Goal: Task Accomplishment & Management: Complete application form

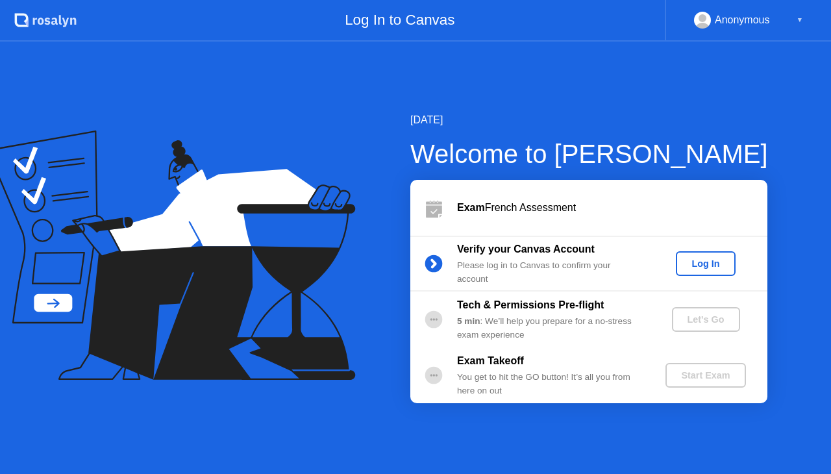
click at [687, 269] on div "Log In" at bounding box center [705, 264] width 49 height 10
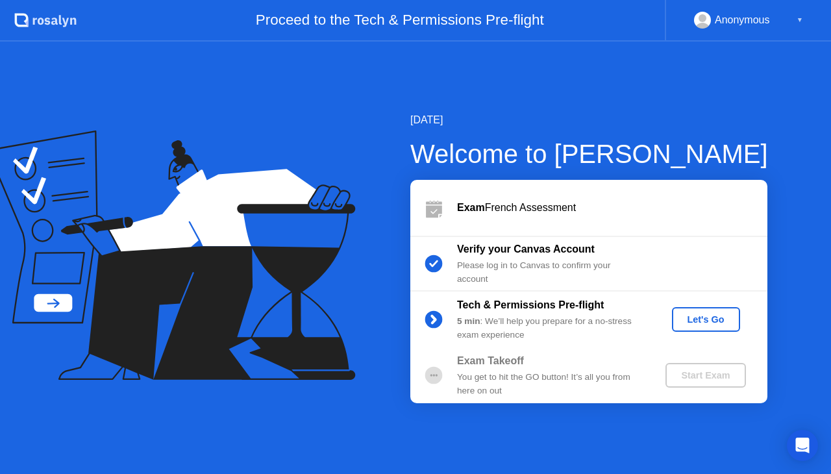
click at [709, 317] on div "Let's Go" at bounding box center [707, 319] width 58 height 10
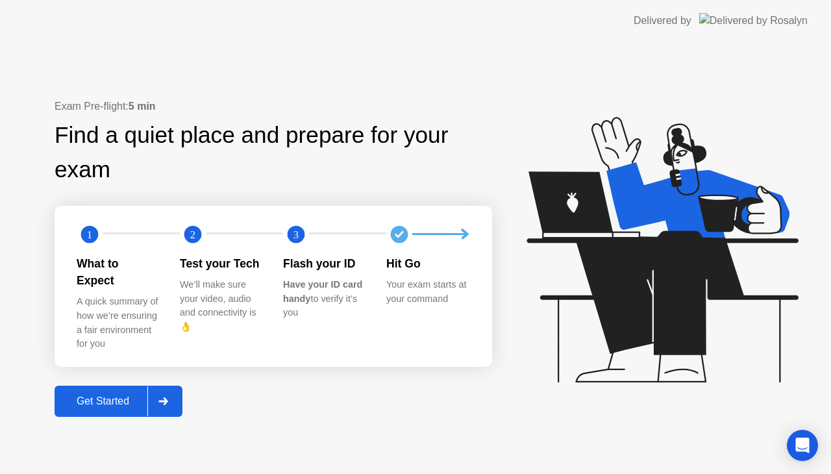
click at [166, 388] on div at bounding box center [162, 402] width 31 height 30
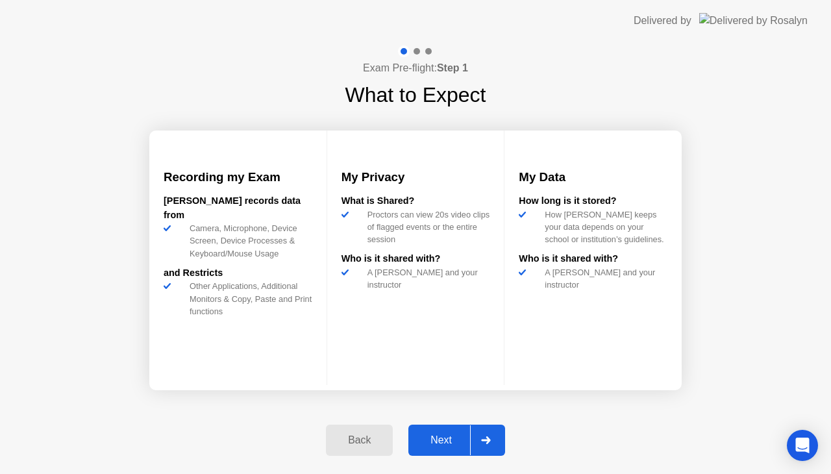
click at [468, 435] on div "Next" at bounding box center [441, 441] width 58 height 12
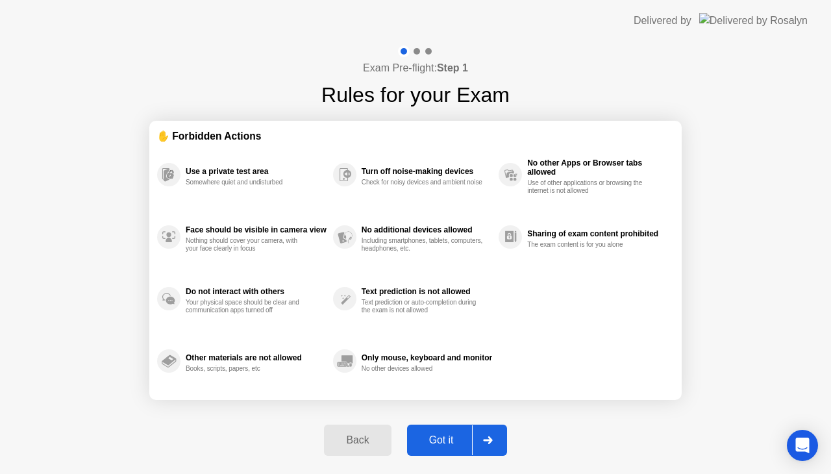
click at [487, 443] on icon at bounding box center [488, 441] width 10 height 8
select select "**********"
select select "*******"
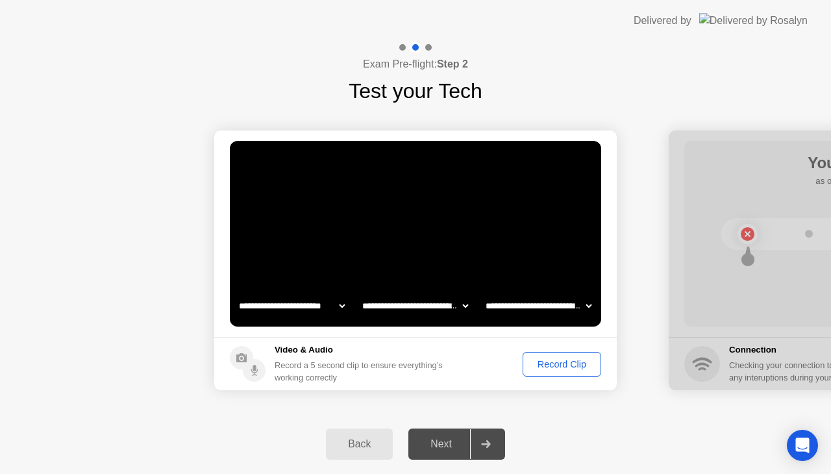
click at [447, 438] on div "Next" at bounding box center [441, 444] width 58 height 12
click at [573, 361] on div "Record Clip" at bounding box center [562, 364] width 70 height 10
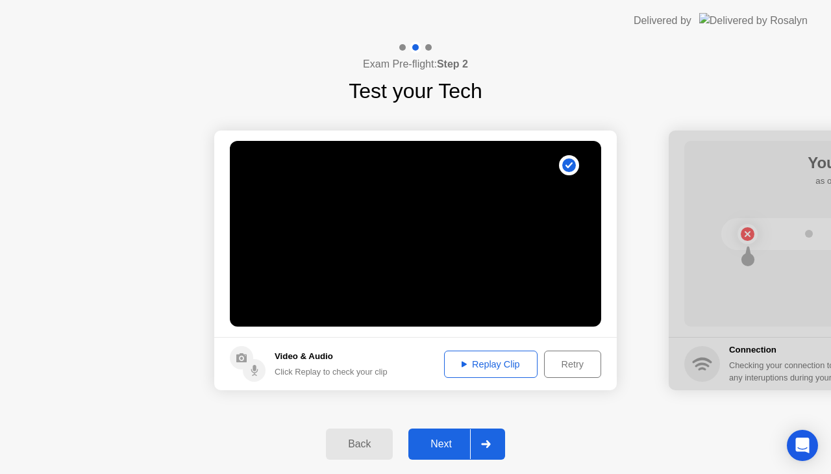
click at [459, 450] on div "Next" at bounding box center [441, 444] width 58 height 12
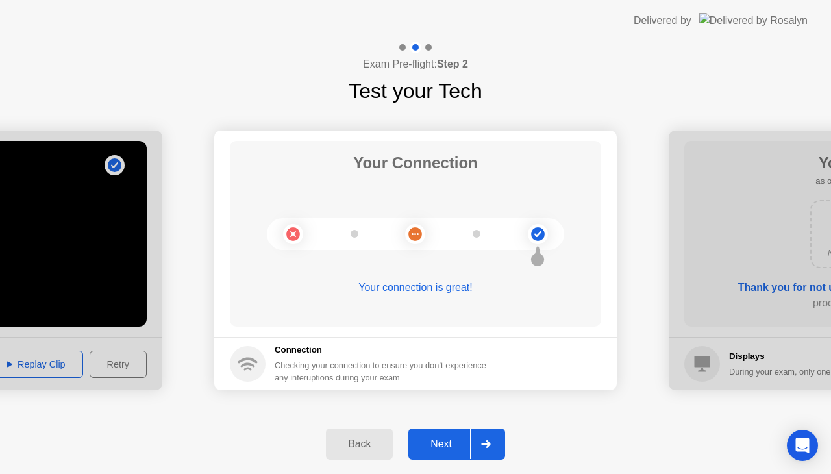
click at [451, 452] on button "Next" at bounding box center [457, 444] width 97 height 31
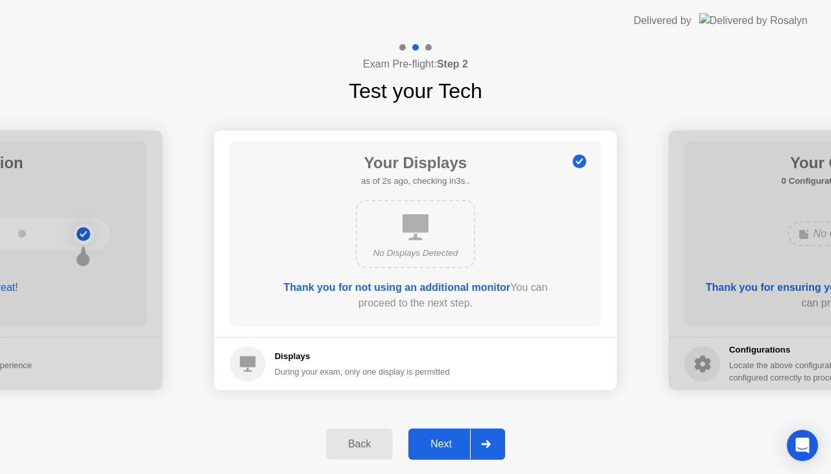
click at [451, 452] on button "Next" at bounding box center [457, 444] width 97 height 31
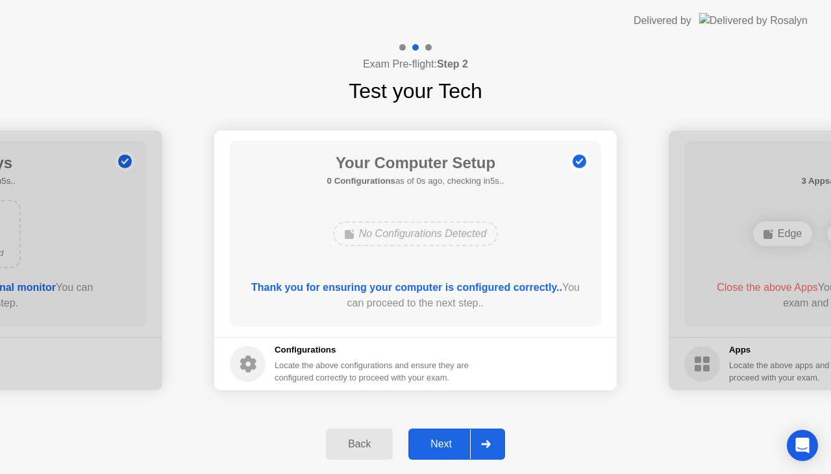
click at [451, 452] on button "Next" at bounding box center [457, 444] width 97 height 31
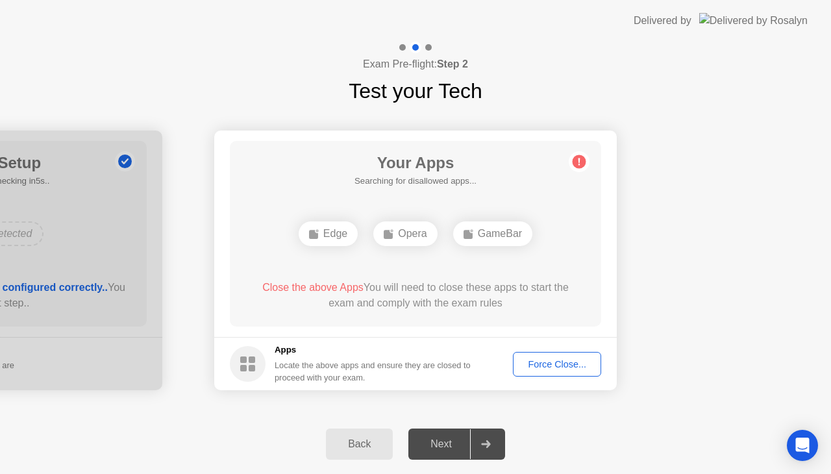
click at [501, 235] on div "GameBar" at bounding box center [492, 234] width 79 height 25
click at [548, 372] on button "Force Close..." at bounding box center [557, 364] width 88 height 25
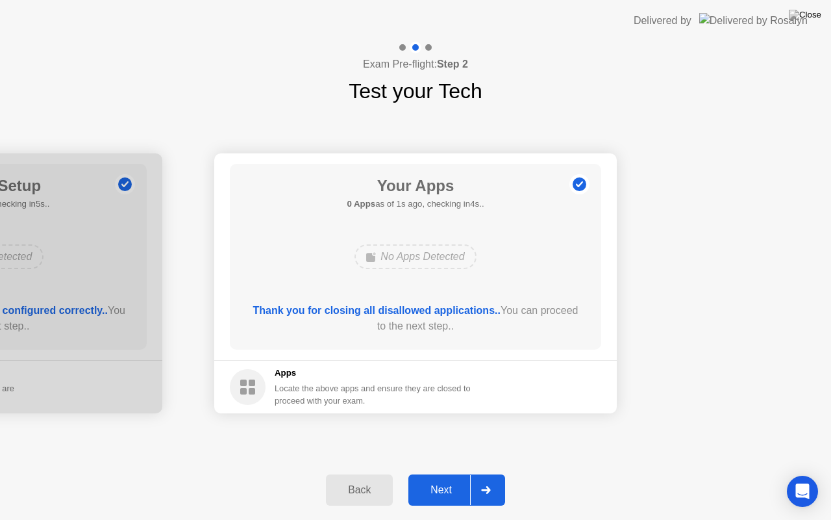
click at [453, 474] on div "Next" at bounding box center [441, 490] width 58 height 12
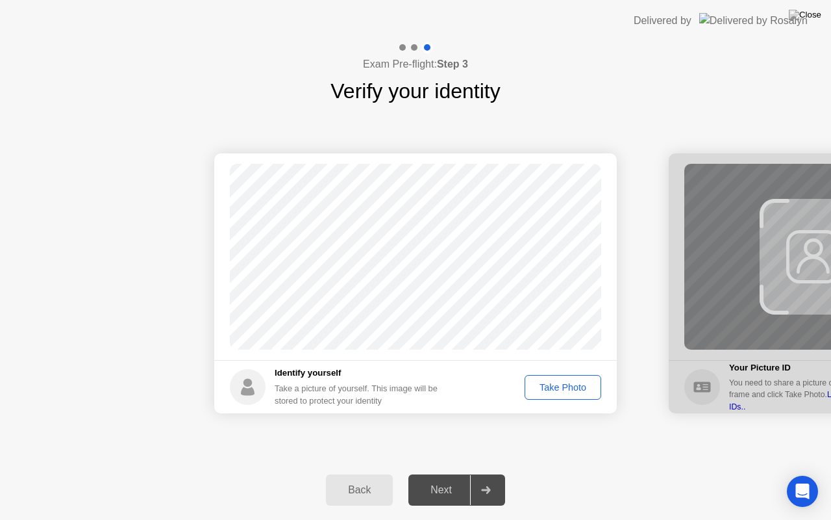
click at [560, 377] on button "Take Photo" at bounding box center [563, 387] width 77 height 25
click at [454, 474] on div "Next" at bounding box center [441, 490] width 58 height 12
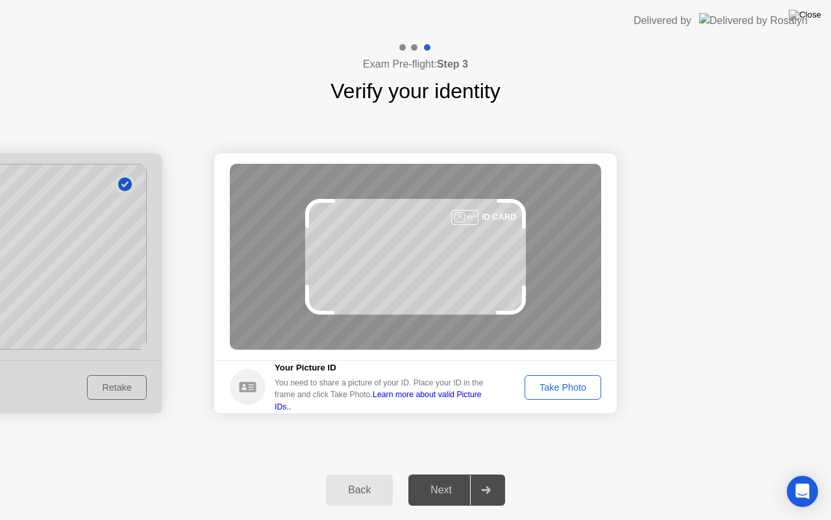
click at [566, 390] on div "Take Photo" at bounding box center [563, 387] width 68 height 10
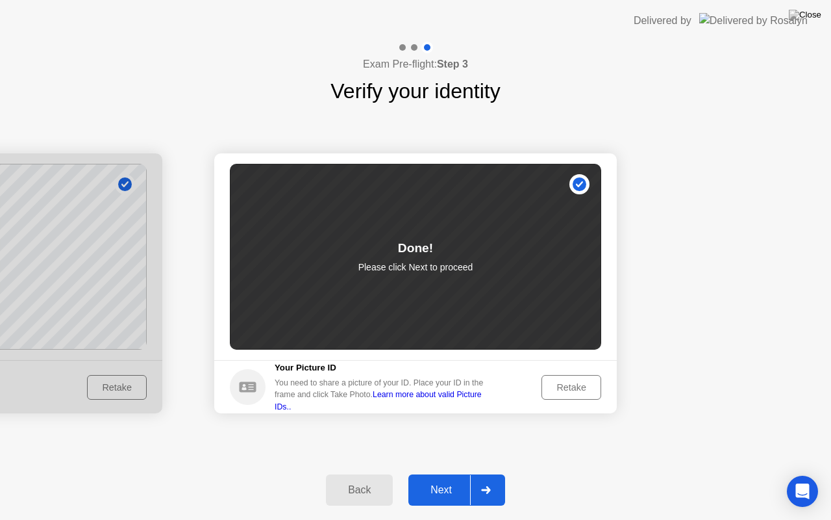
click at [465, 474] on div "Next" at bounding box center [441, 490] width 58 height 12
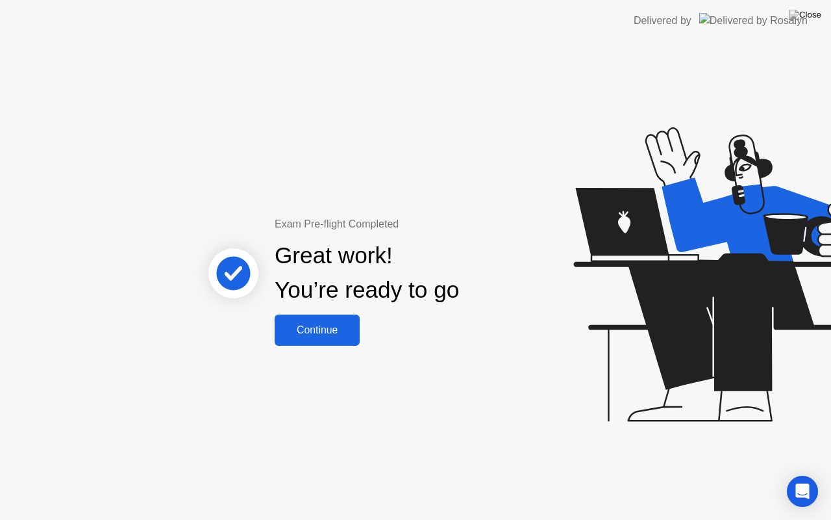
click at [312, 347] on div "Exam Pre-flight Completed Great work! You’re ready to go Continue" at bounding box center [415, 281] width 831 height 478
click at [310, 326] on div "Continue" at bounding box center [317, 330] width 77 height 12
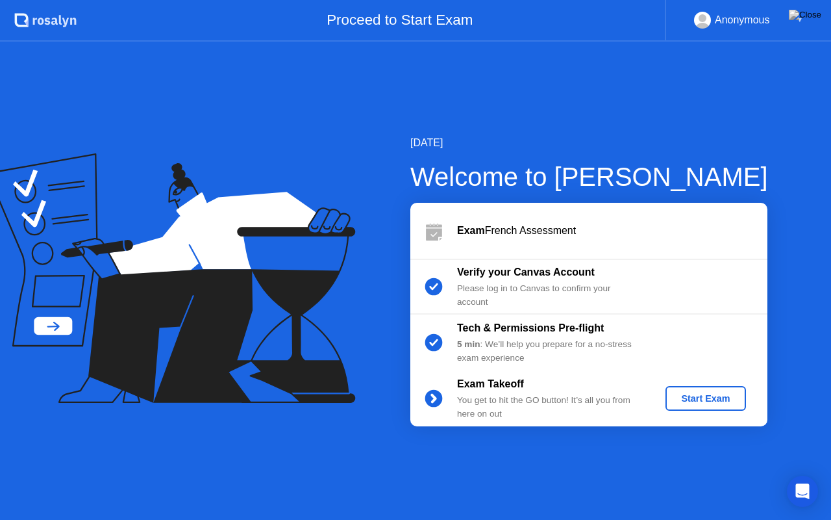
click at [713, 390] on button "Start Exam" at bounding box center [706, 398] width 80 height 25
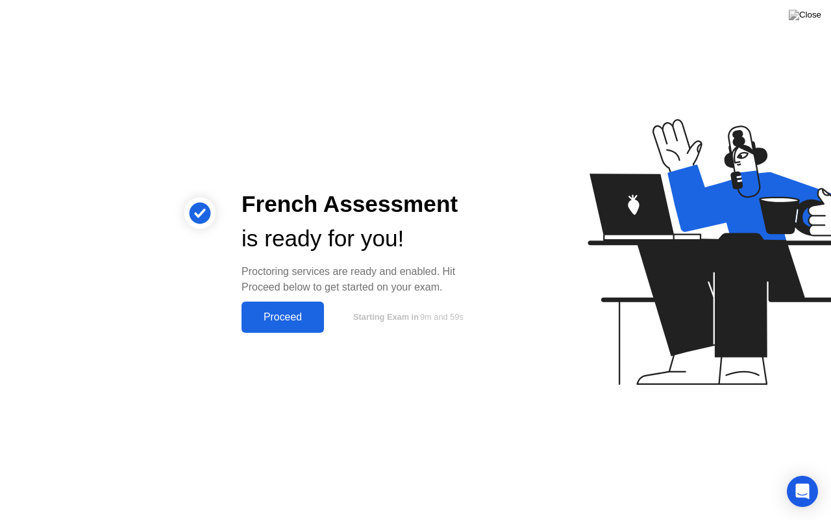
click at [269, 306] on button "Proceed" at bounding box center [283, 316] width 82 height 31
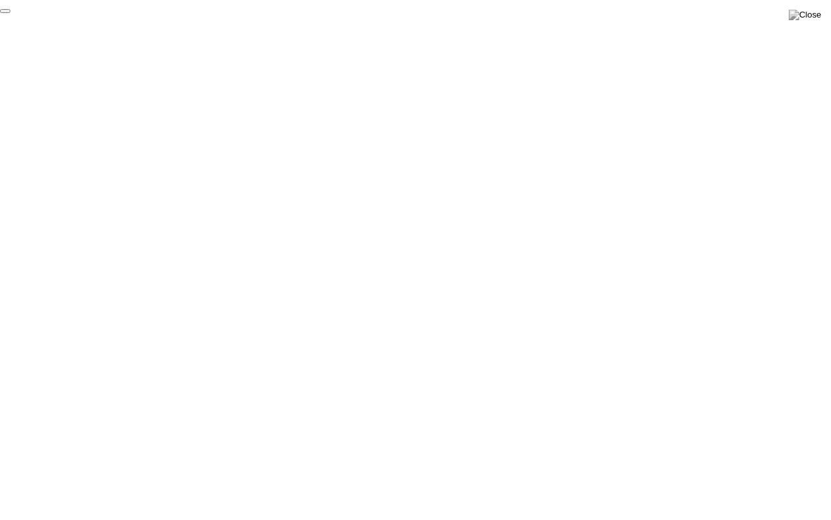
click div "End Proctoring Session"
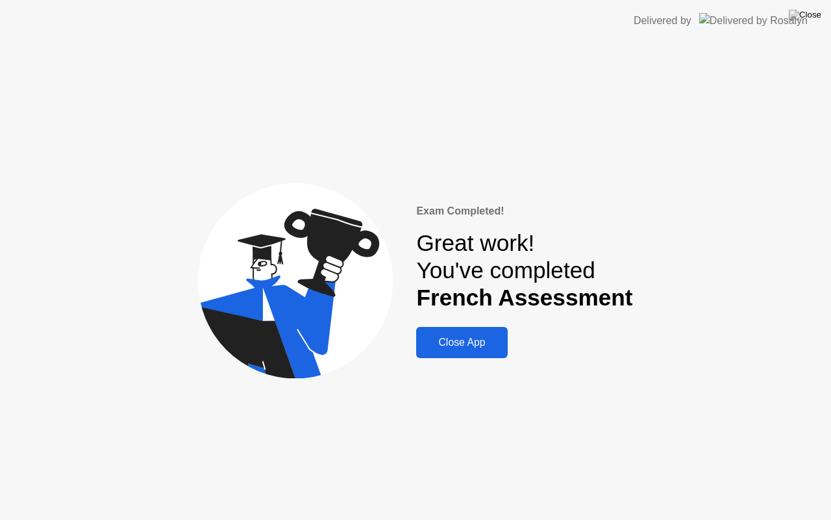
click at [456, 342] on div "Close App" at bounding box center [461, 342] width 83 height 12
